Goal: Transaction & Acquisition: Purchase product/service

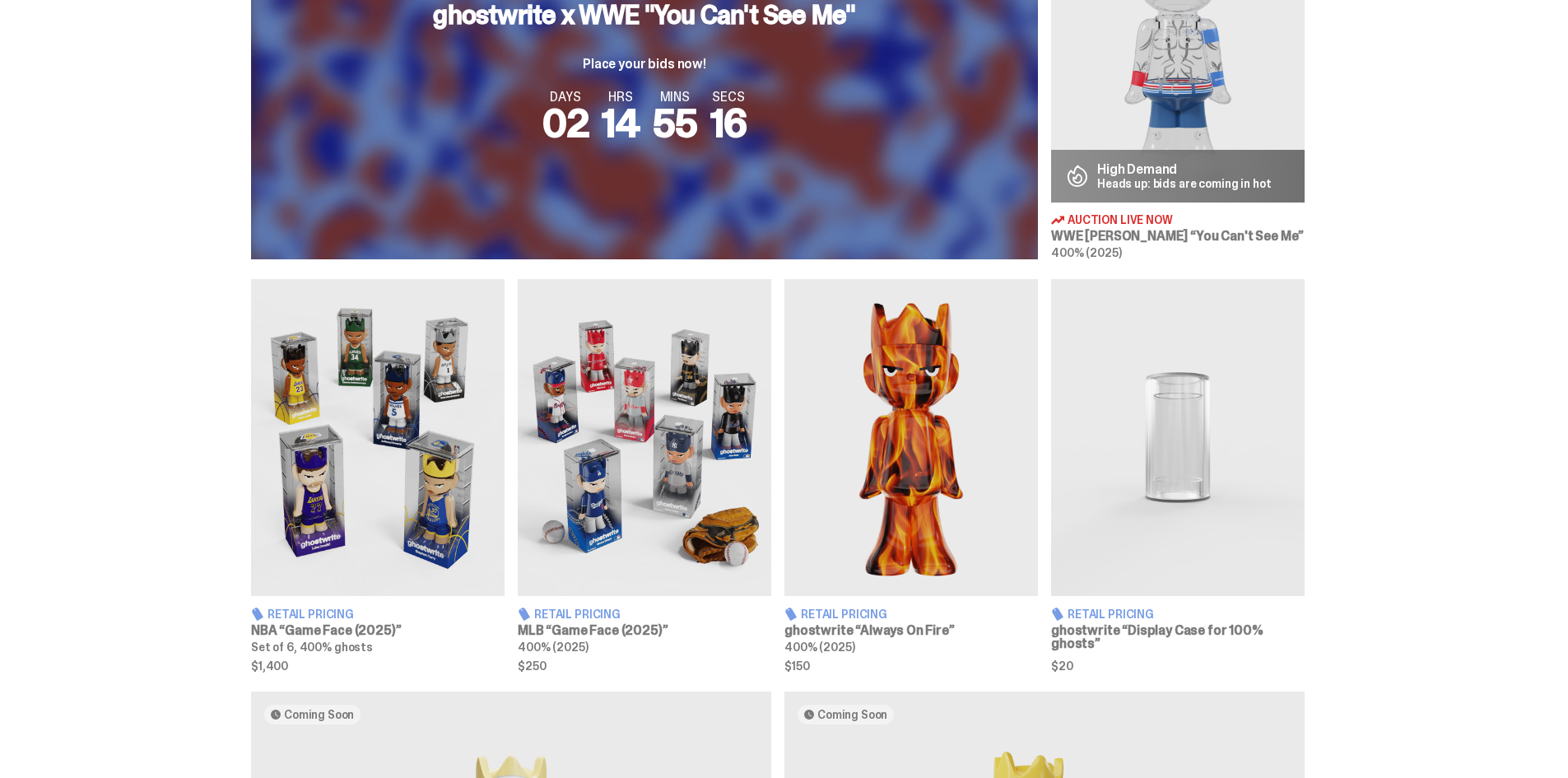
scroll to position [576, 0]
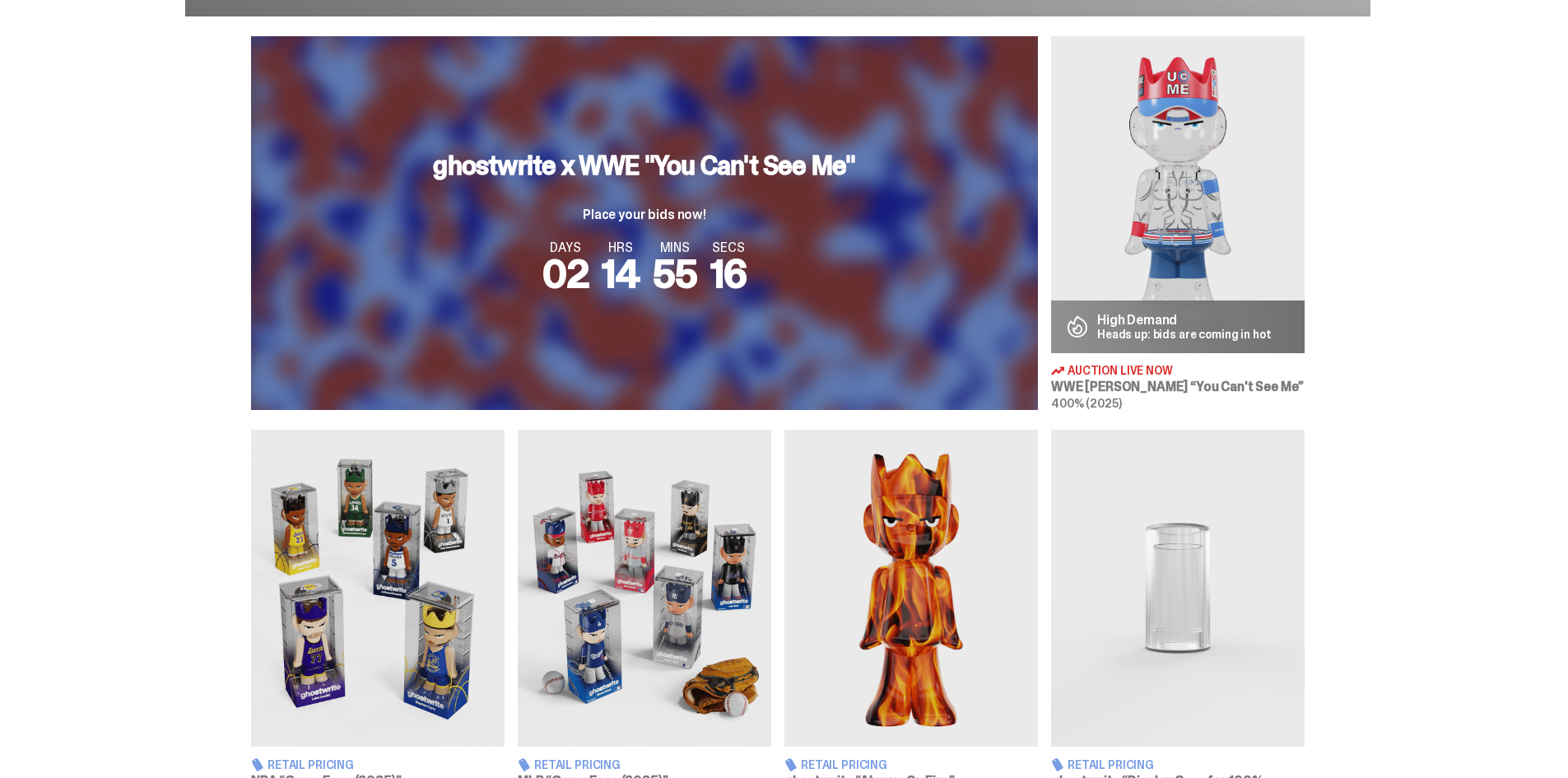
click at [727, 275] on span "16" at bounding box center [728, 274] width 37 height 52
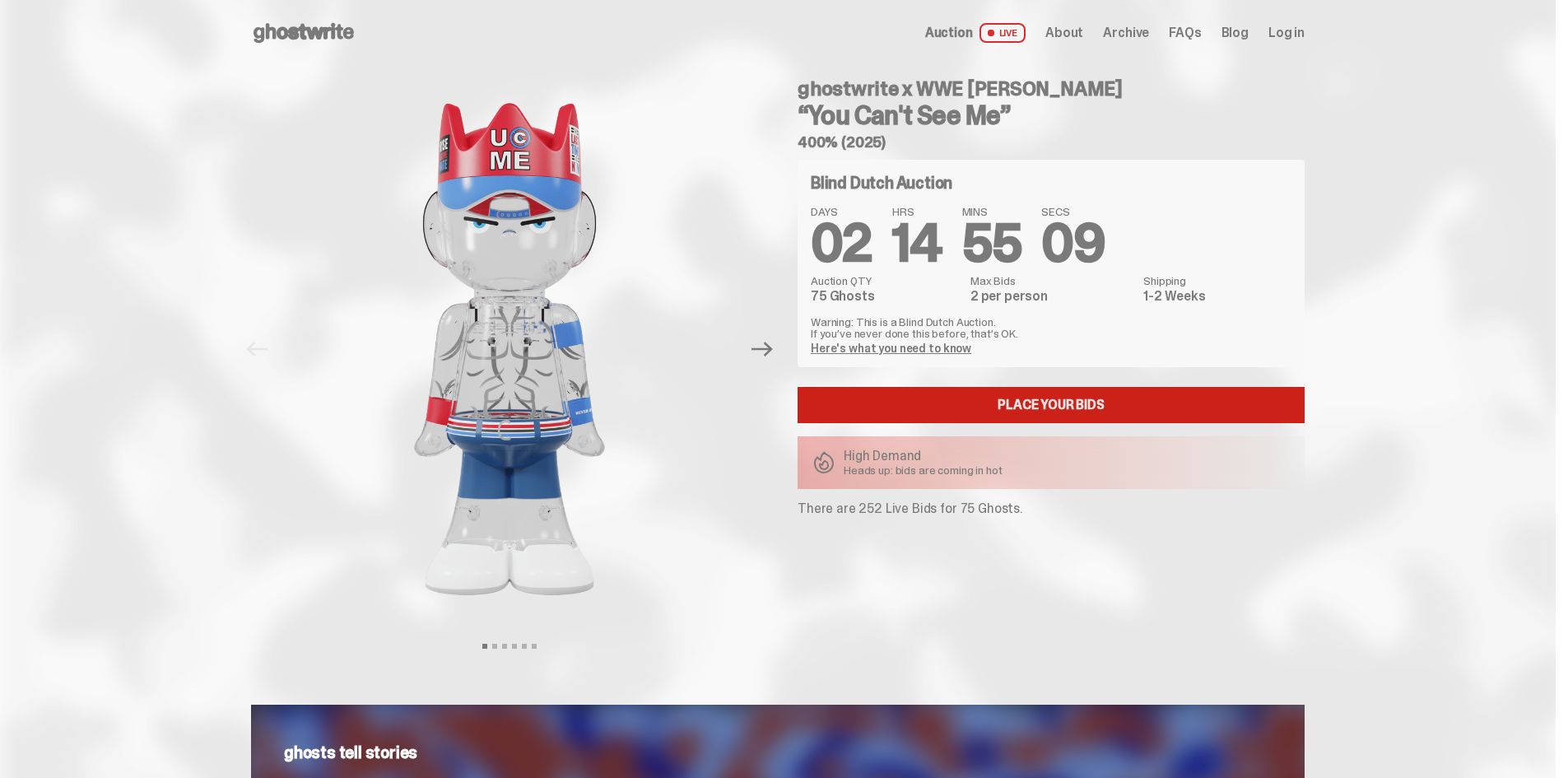
click at [1059, 394] on link "Place your Bids" at bounding box center [1050, 405] width 507 height 36
